Goal: Find specific page/section

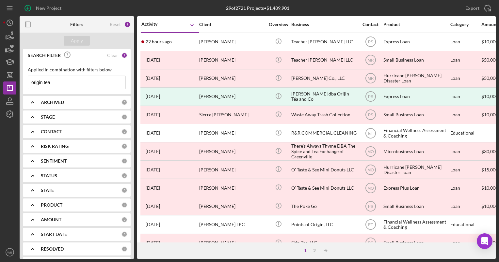
click at [58, 82] on input "origin tea" at bounding box center [76, 82] width 97 height 13
type input "o"
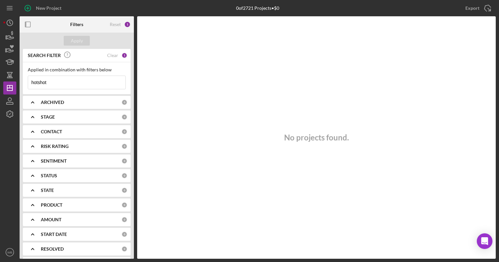
click at [62, 84] on input "hotshot" at bounding box center [76, 82] width 97 height 13
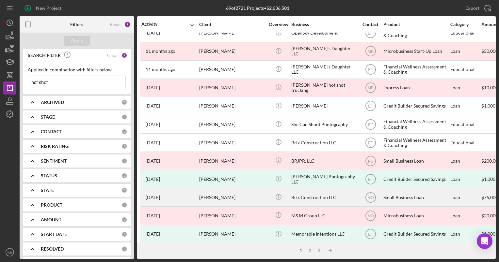
scroll to position [191, 0]
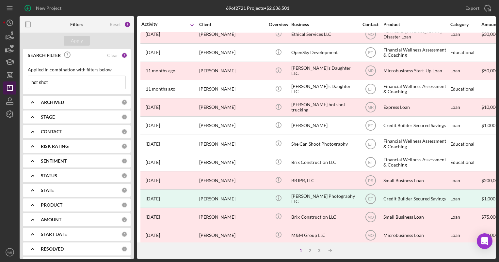
drag, startPoint x: 59, startPoint y: 83, endPoint x: 13, endPoint y: 82, distance: 45.7
click at [13, 82] on div "New Project 69 of 2721 Projects • $2,636,501 origin tea Export Icon/Export Filt…" at bounding box center [249, 129] width 492 height 259
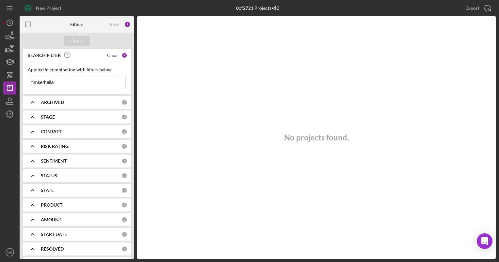
type input "thnkerbella"
click at [111, 55] on div "Clear" at bounding box center [112, 55] width 11 height 5
click at [69, 85] on input at bounding box center [76, 82] width 97 height 13
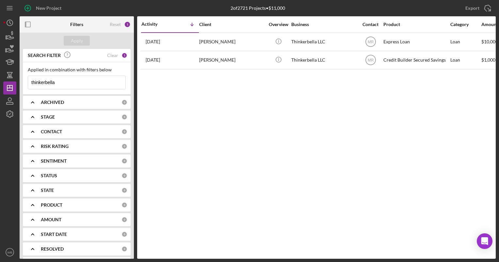
type input "thinkerbella"
click at [117, 23] on div "Reset" at bounding box center [115, 24] width 11 height 5
click at [221, 171] on div "Activity Icon/Table Sort Arrow Client Overview Business Contact Product Categor…" at bounding box center [316, 137] width 358 height 243
click at [110, 101] on div "Clear" at bounding box center [112, 102] width 11 height 5
click at [109, 131] on div "Clear" at bounding box center [112, 131] width 11 height 5
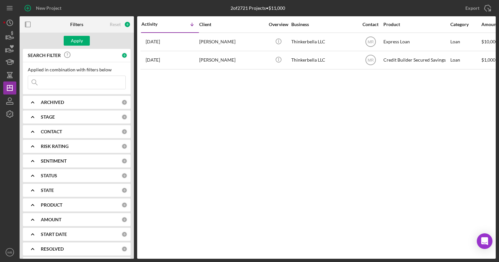
click at [245, 150] on div "Activity Icon/Table Sort Arrow Client Overview Business Contact Product Categor…" at bounding box center [316, 137] width 358 height 243
click at [274, 134] on div "Activity Icon/Table Sort Arrow Client Overview Business Contact Product Categor…" at bounding box center [316, 137] width 358 height 243
click at [280, 166] on div "Activity Icon/Table Sort Arrow Client Overview Business Contact Product Categor…" at bounding box center [316, 137] width 358 height 243
